Goal: Information Seeking & Learning: Learn about a topic

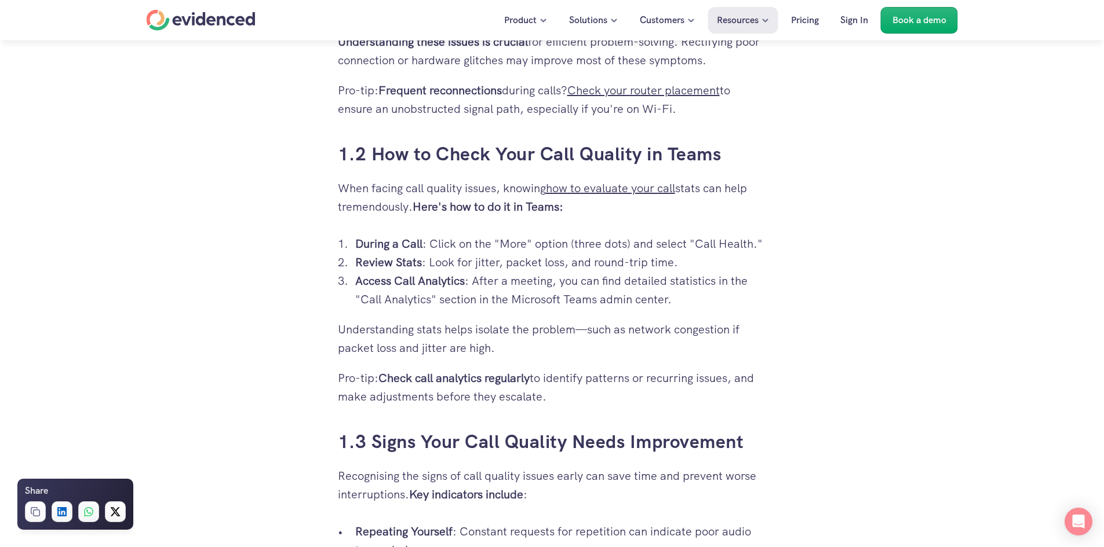
scroll to position [985, 0]
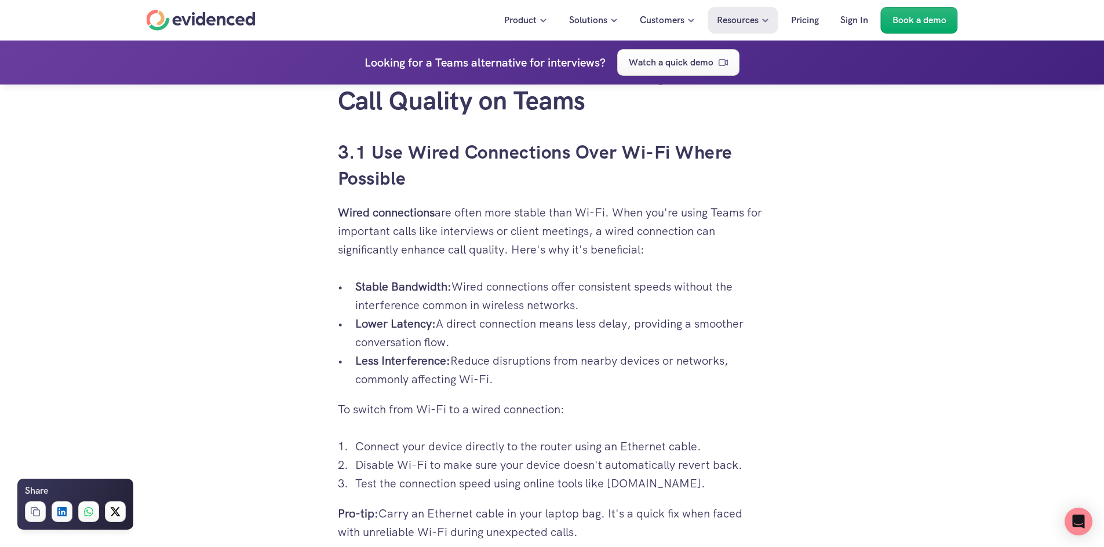
scroll to position [2839, 0]
